Goal: Information Seeking & Learning: Learn about a topic

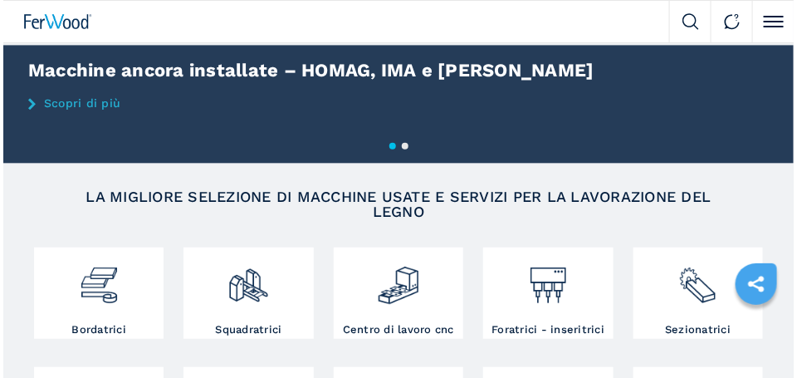
scroll to position [166, 0]
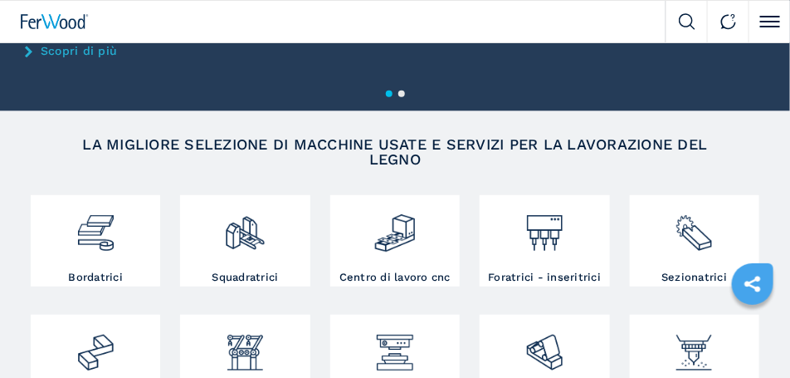
click at [771, 21] on span at bounding box center [770, 22] width 20 height 2
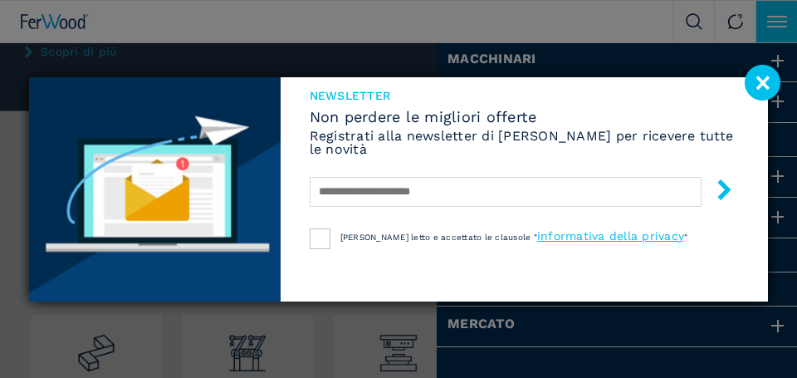
click at [764, 85] on image at bounding box center [763, 83] width 36 height 36
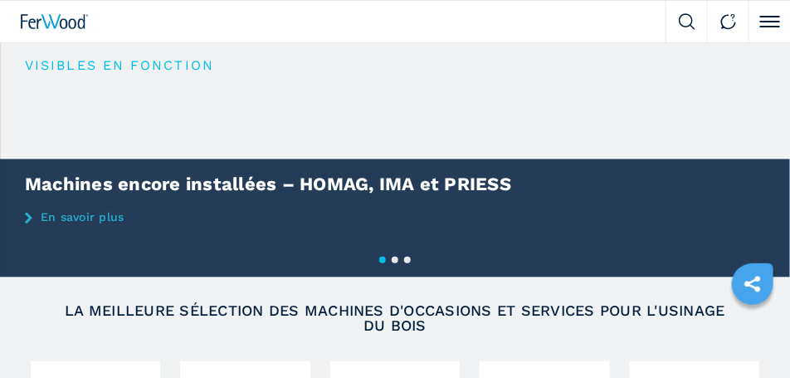
click at [767, 22] on span at bounding box center [770, 22] width 20 height 2
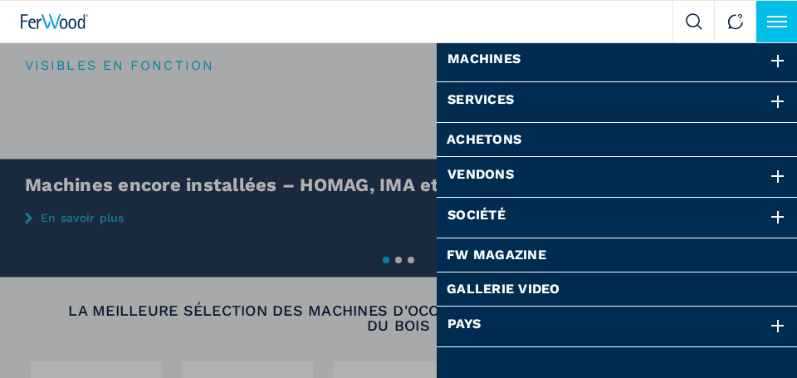
click at [343, 17] on div at bounding box center [336, 22] width 672 height 42
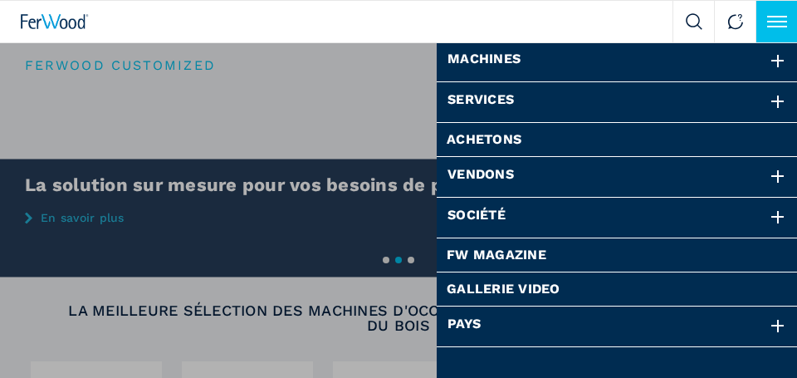
click at [780, 25] on button "Click to toggle menu" at bounding box center [776, 22] width 42 height 42
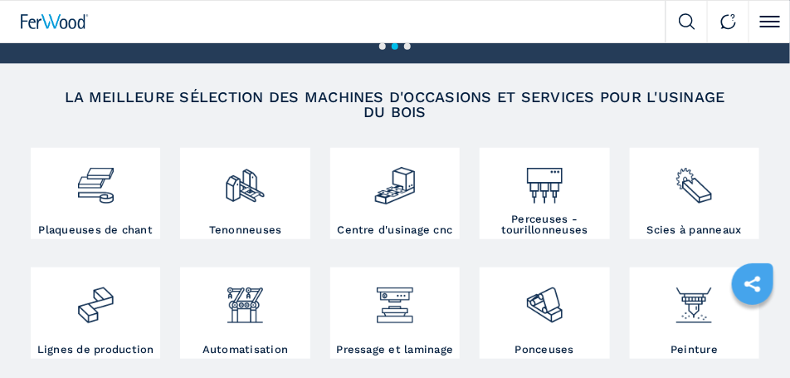
scroll to position [291, 0]
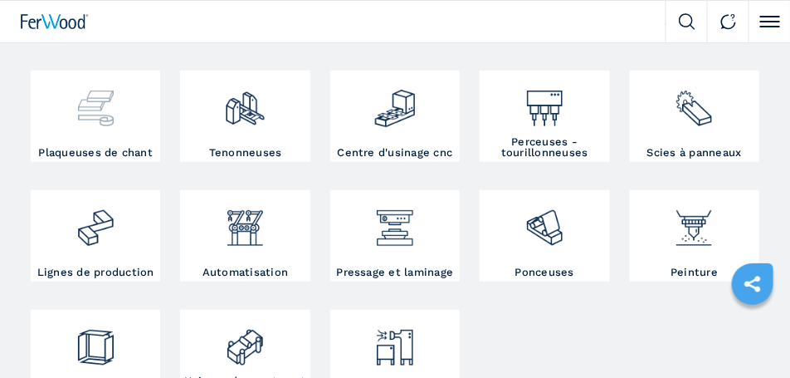
click at [91, 113] on img at bounding box center [96, 102] width 42 height 55
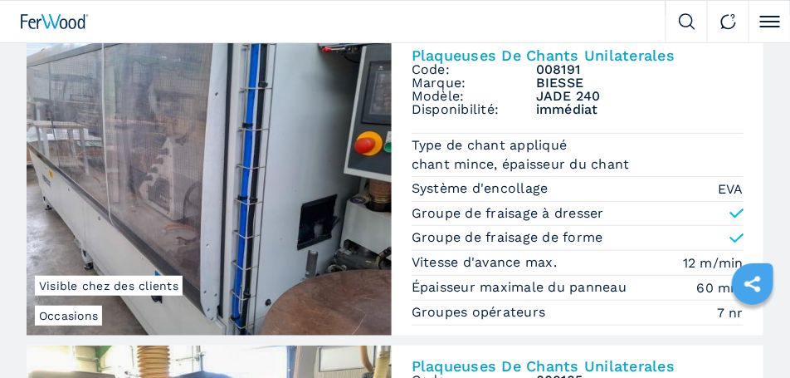
scroll to position [125, 0]
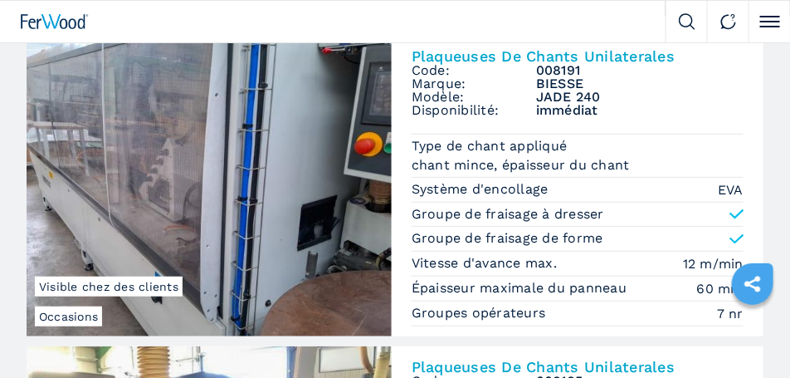
click at [215, 149] on img at bounding box center [209, 186] width 365 height 300
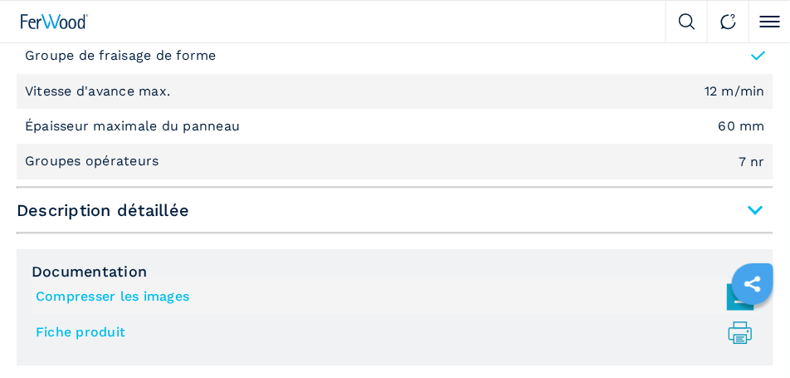
scroll to position [1370, 0]
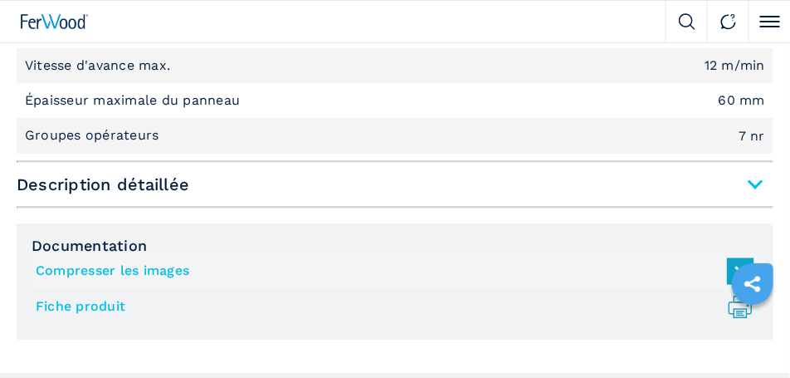
click at [755, 185] on span "Description détaillée" at bounding box center [395, 184] width 757 height 30
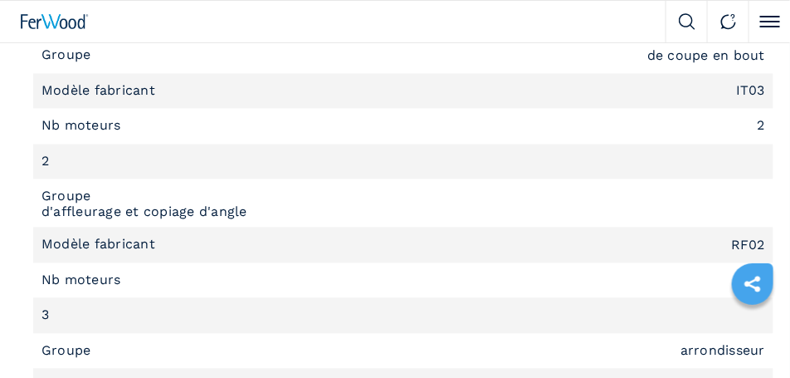
scroll to position [2366, 0]
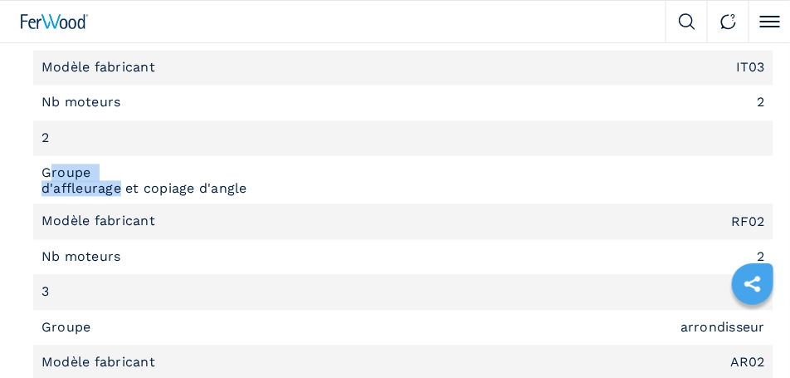
drag, startPoint x: 120, startPoint y: 196, endPoint x: 45, endPoint y: 179, distance: 76.5
click at [46, 179] on li "Groupe d'affleurage et copiage d'angle" at bounding box center [403, 180] width 740 height 48
